Goal: Navigation & Orientation: Find specific page/section

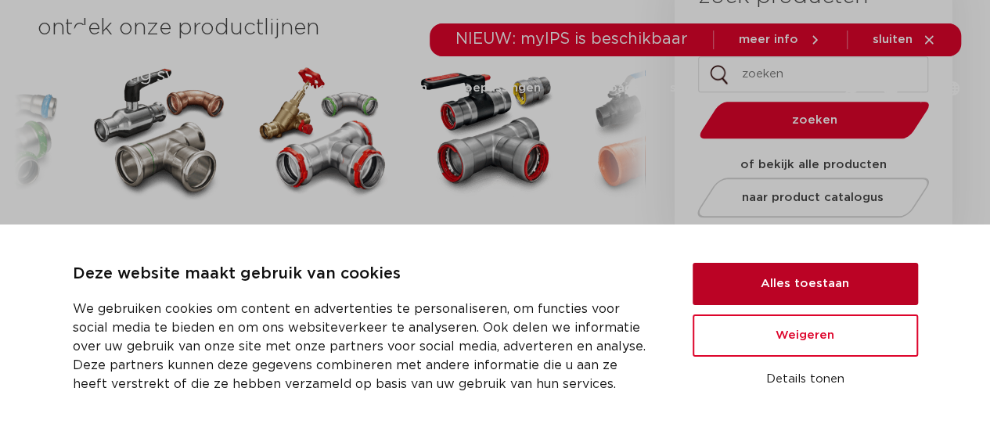
click at [773, 298] on button "Alles toestaan" at bounding box center [805, 284] width 225 height 42
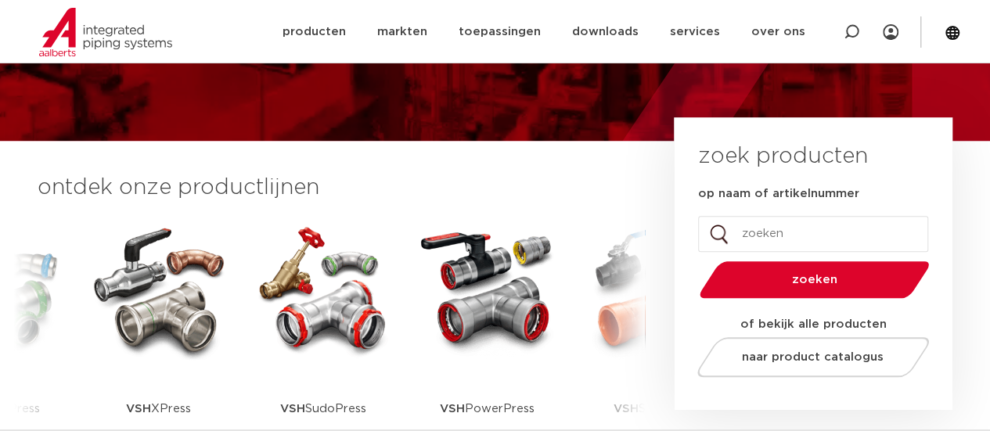
scroll to position [86, 0]
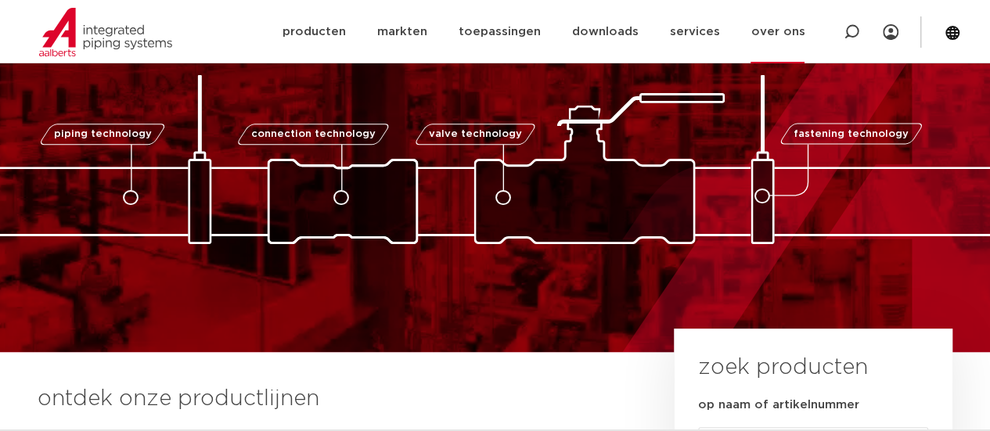
click at [777, 29] on link "over ons" at bounding box center [778, 31] width 54 height 63
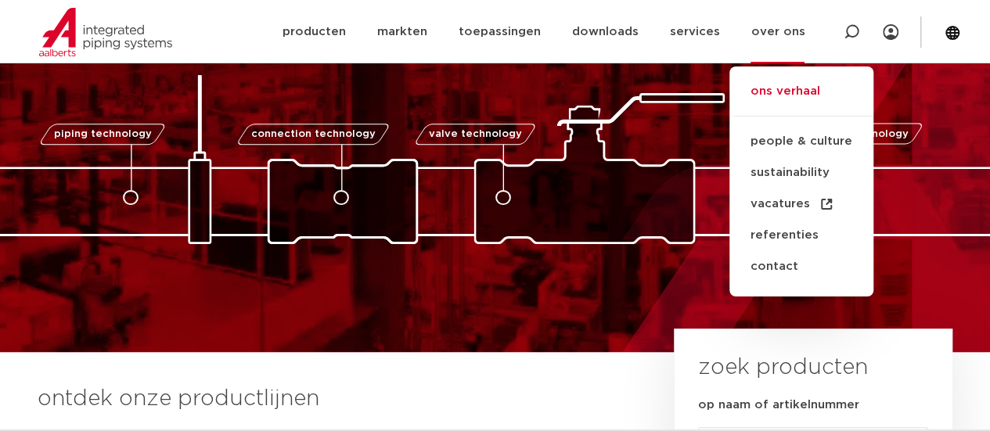
click at [763, 90] on link "ons verhaal" at bounding box center [802, 99] width 144 height 34
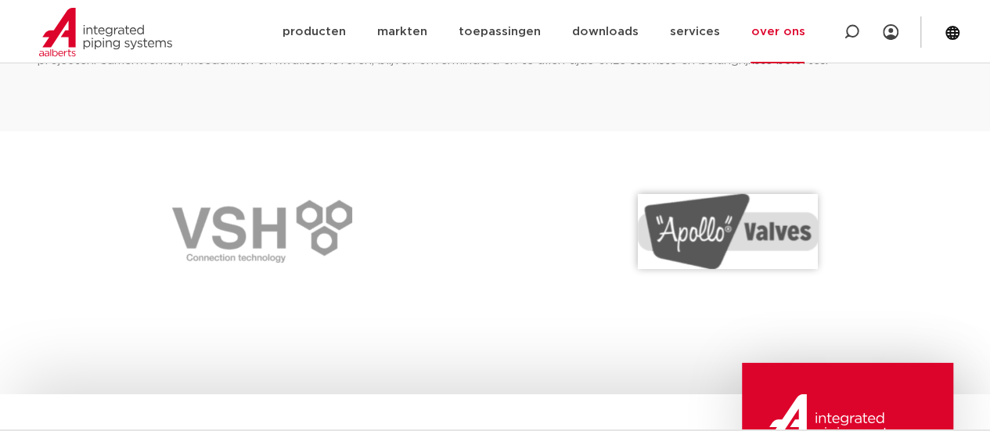
scroll to position [2215, 0]
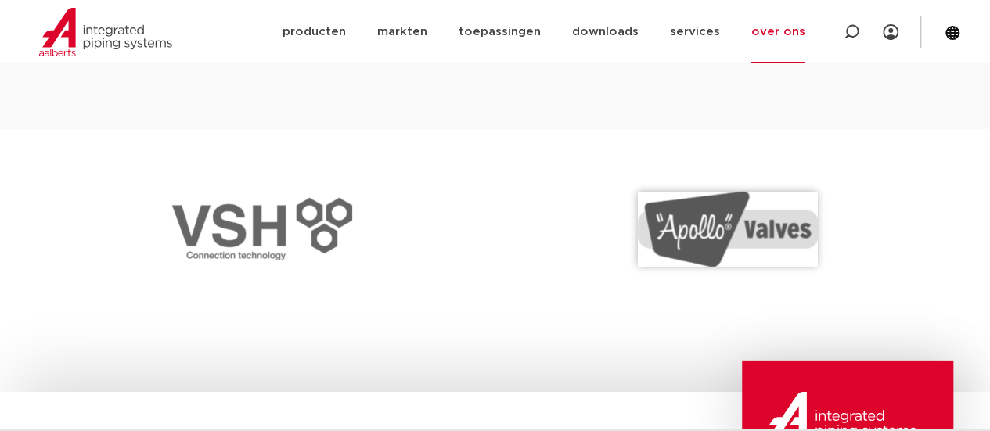
click at [298, 218] on img at bounding box center [262, 229] width 180 height 63
